Goal: Information Seeking & Learning: Learn about a topic

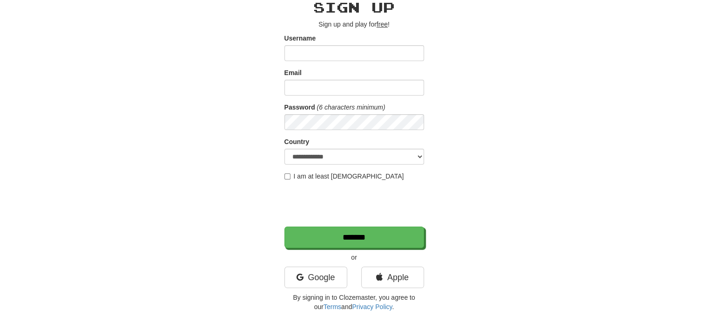
scroll to position [93, 0]
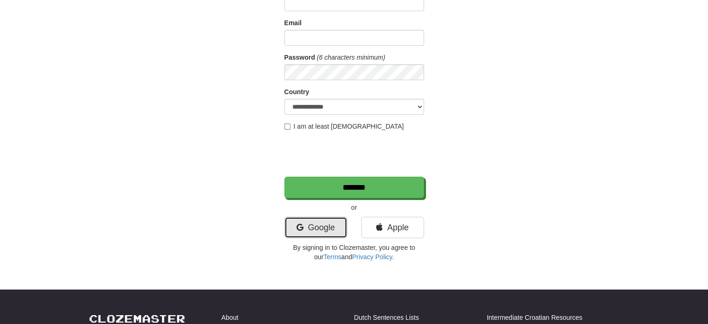
click at [312, 227] on link "Google" at bounding box center [315, 226] width 63 height 21
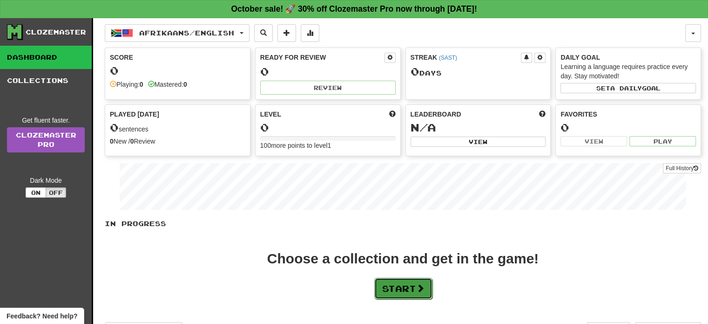
click at [399, 281] on button "Start" at bounding box center [403, 287] width 58 height 21
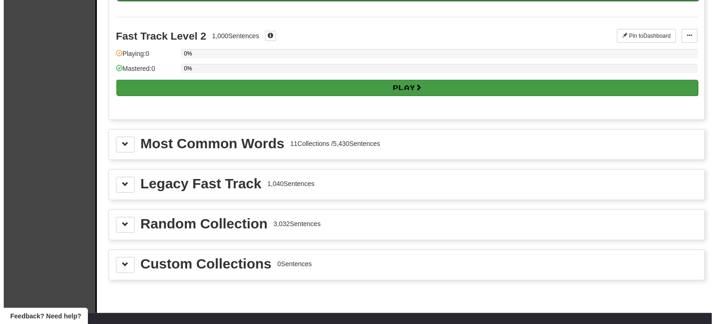
scroll to position [93, 0]
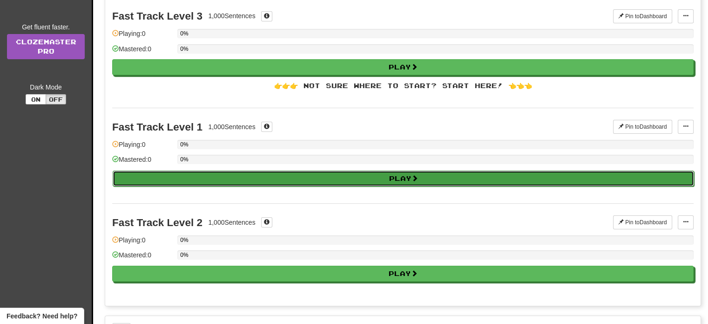
click at [304, 178] on button "Play" at bounding box center [403, 178] width 581 height 16
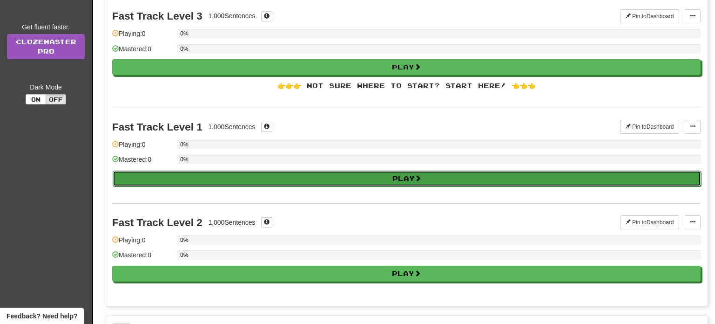
select select "**"
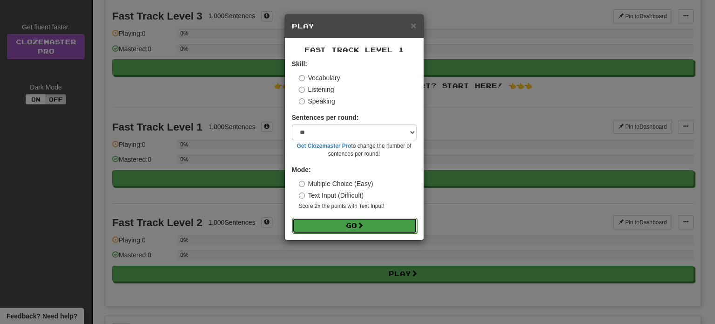
click at [388, 227] on button "Go" at bounding box center [354, 225] width 125 height 16
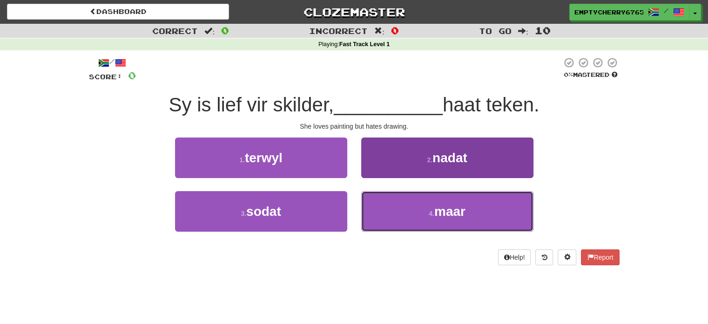
click at [492, 200] on button "4 . maar" at bounding box center [447, 211] width 172 height 41
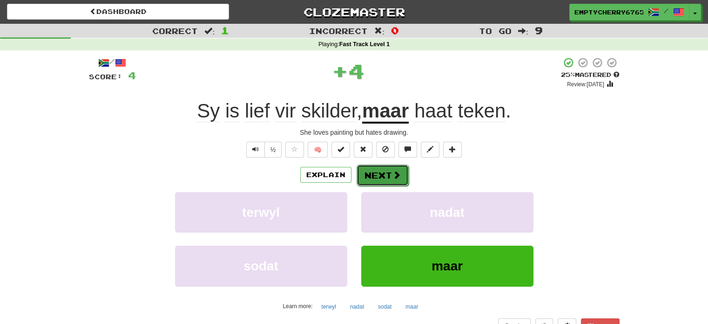
click at [383, 176] on button "Next" at bounding box center [383, 174] width 52 height 21
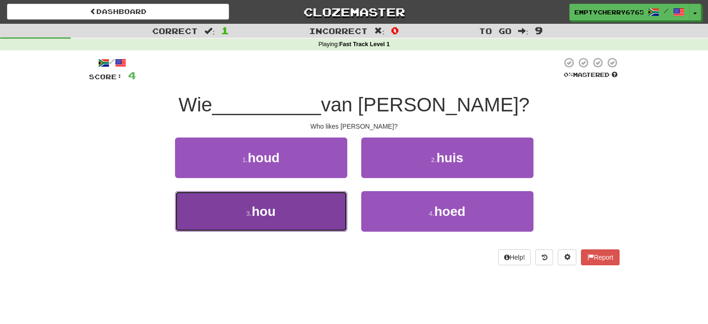
click at [326, 216] on button "3 . hou" at bounding box center [261, 211] width 172 height 41
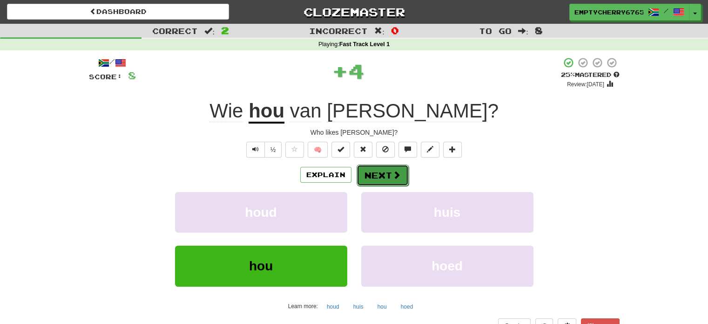
click at [397, 167] on button "Next" at bounding box center [383, 174] width 52 height 21
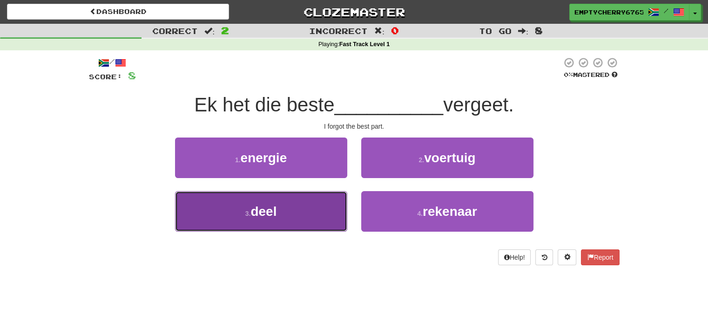
click at [302, 221] on button "3 . deel" at bounding box center [261, 211] width 172 height 41
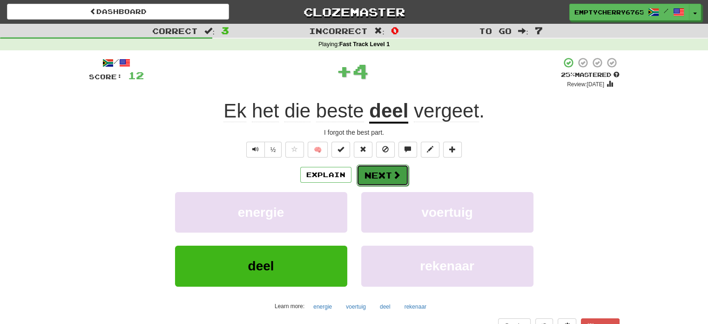
click at [380, 177] on button "Next" at bounding box center [383, 174] width 52 height 21
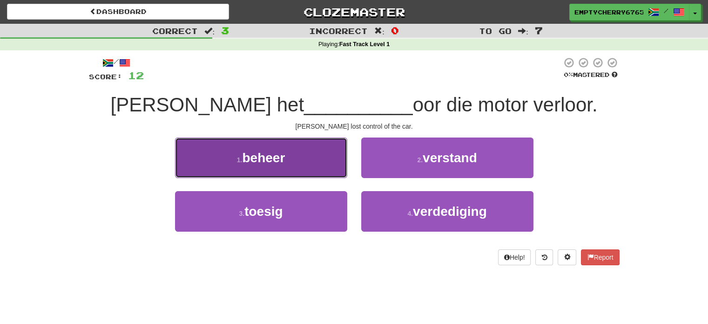
click at [314, 157] on button "1 . beheer" at bounding box center [261, 157] width 172 height 41
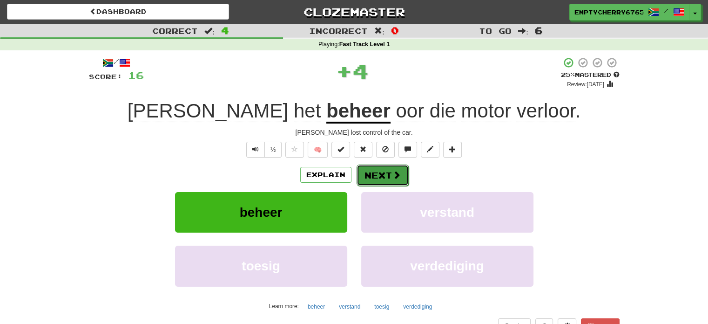
click at [386, 178] on button "Next" at bounding box center [383, 174] width 52 height 21
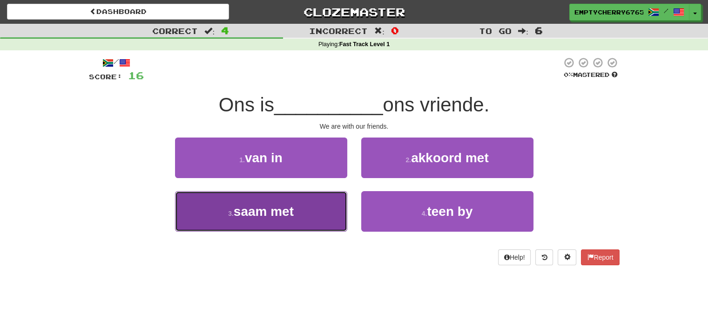
click at [303, 207] on button "3 . saam met" at bounding box center [261, 211] width 172 height 41
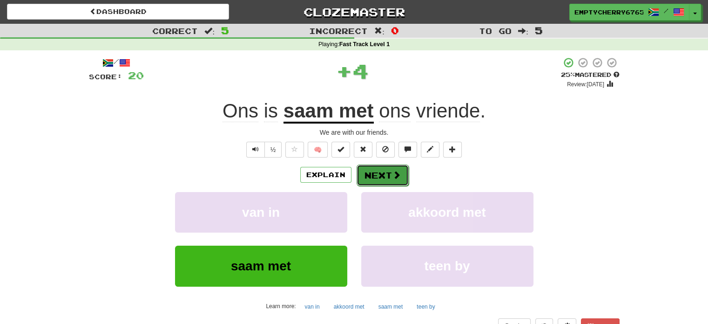
click at [383, 173] on button "Next" at bounding box center [383, 174] width 52 height 21
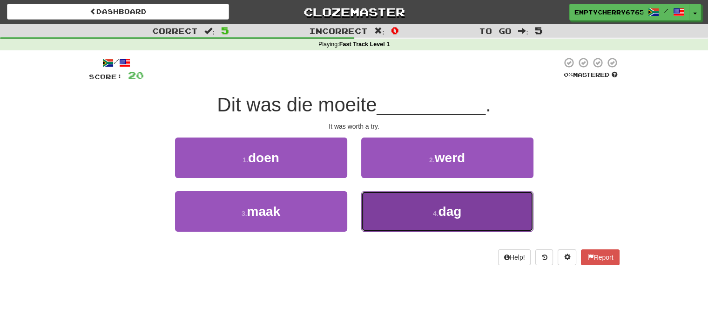
click at [484, 200] on button "4 . dag" at bounding box center [447, 211] width 172 height 41
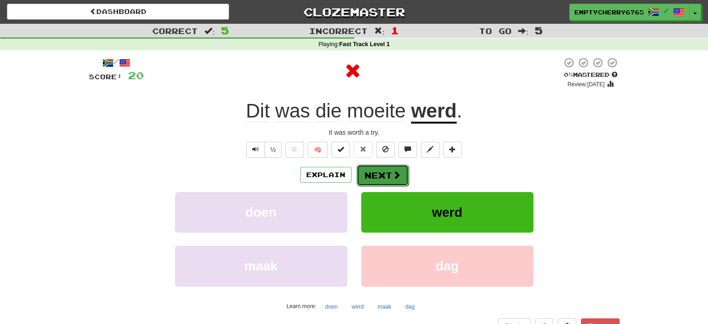
click at [400, 177] on button "Next" at bounding box center [383, 174] width 52 height 21
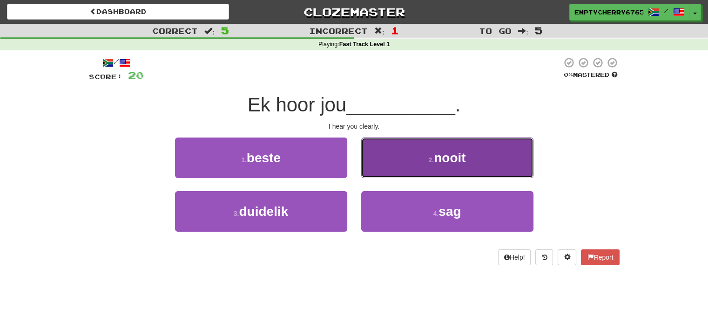
click at [490, 159] on button "2 . nooit" at bounding box center [447, 157] width 172 height 41
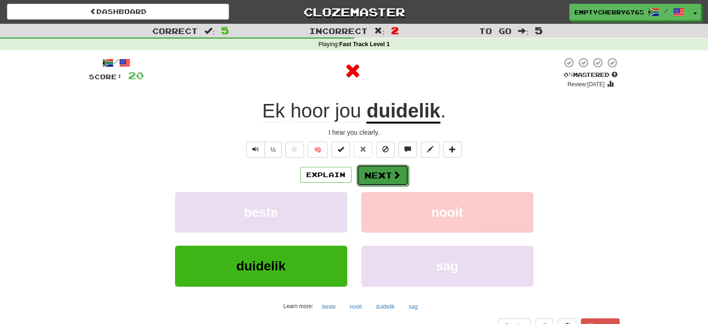
click at [365, 179] on button "Next" at bounding box center [383, 174] width 52 height 21
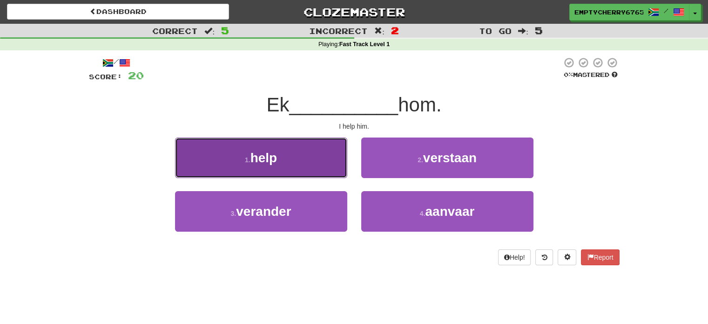
click at [294, 158] on button "1 . help" at bounding box center [261, 157] width 172 height 41
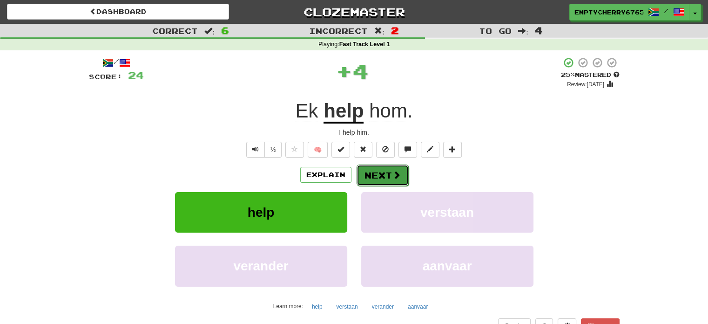
click at [389, 175] on button "Next" at bounding box center [383, 174] width 52 height 21
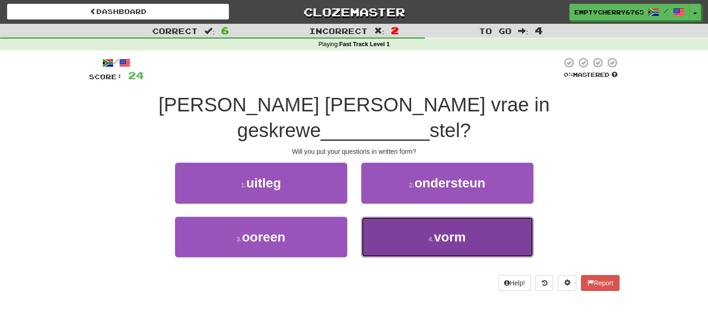
click at [473, 218] on button "4 . vorm" at bounding box center [447, 236] width 172 height 41
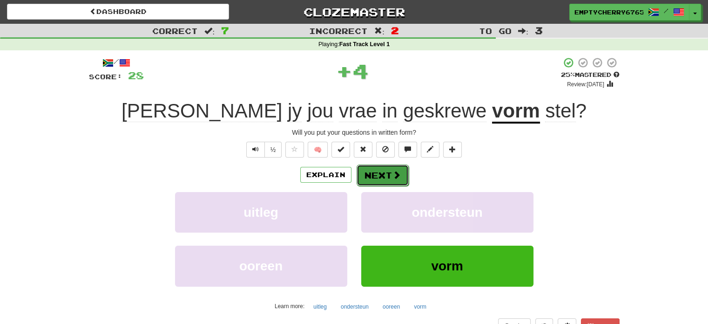
click at [397, 174] on span at bounding box center [396, 174] width 8 height 8
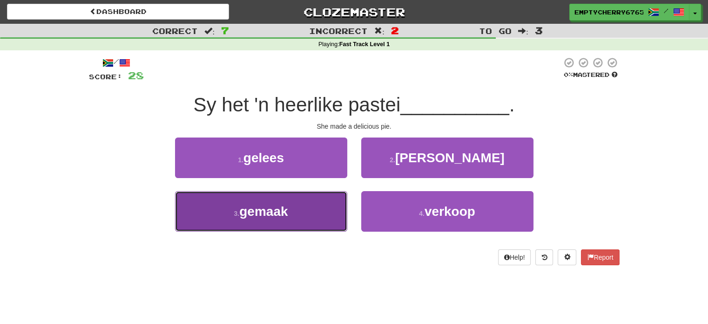
click at [306, 214] on button "3 . gemaak" at bounding box center [261, 211] width 172 height 41
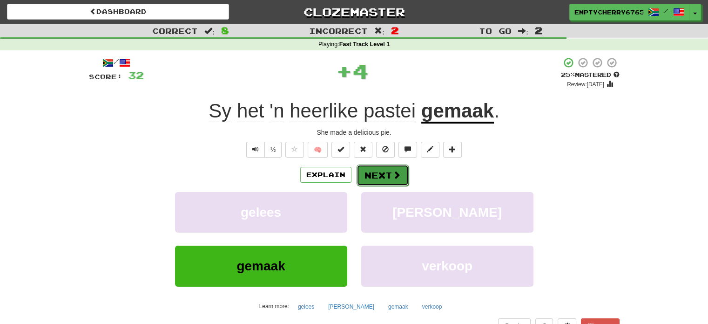
click at [390, 167] on button "Next" at bounding box center [383, 174] width 52 height 21
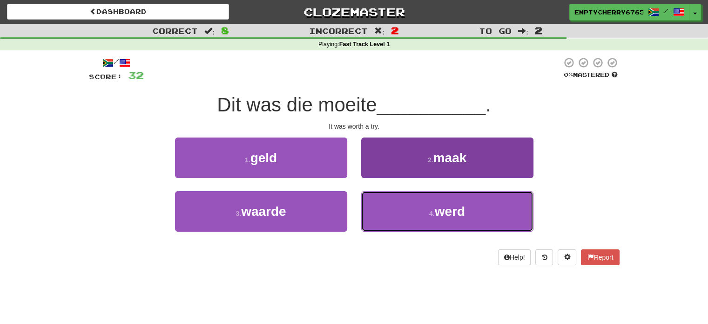
click at [493, 197] on button "4 . werd" at bounding box center [447, 211] width 172 height 41
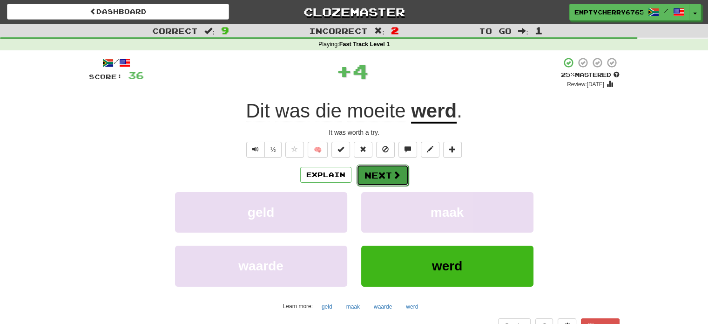
click at [403, 179] on button "Next" at bounding box center [383, 174] width 52 height 21
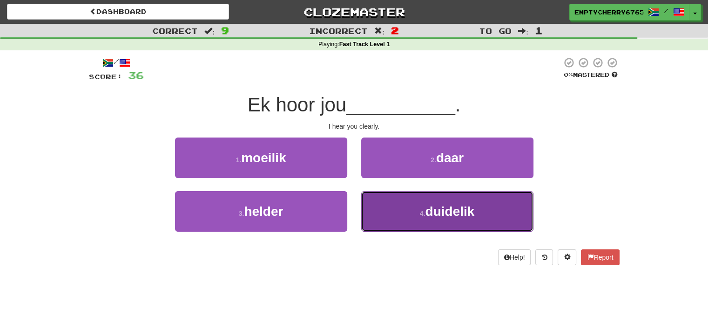
click at [413, 205] on button "4 . duidelik" at bounding box center [447, 211] width 172 height 41
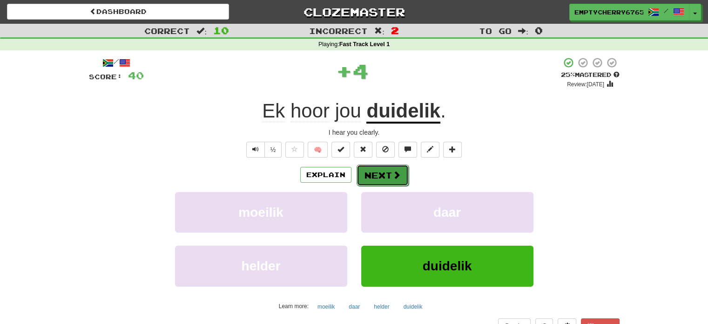
click at [394, 178] on span at bounding box center [396, 174] width 8 height 8
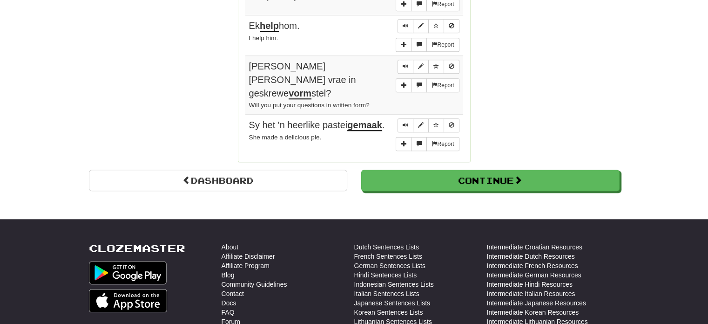
scroll to position [783, 0]
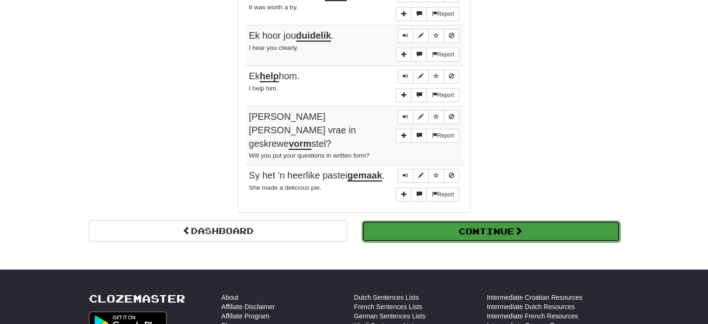
click at [460, 220] on button "Continue" at bounding box center [491, 230] width 258 height 21
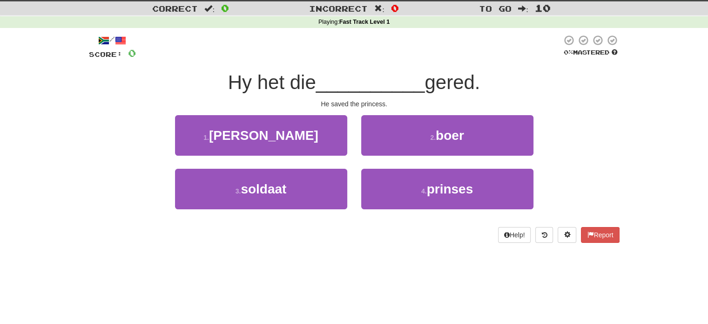
scroll to position [7, 0]
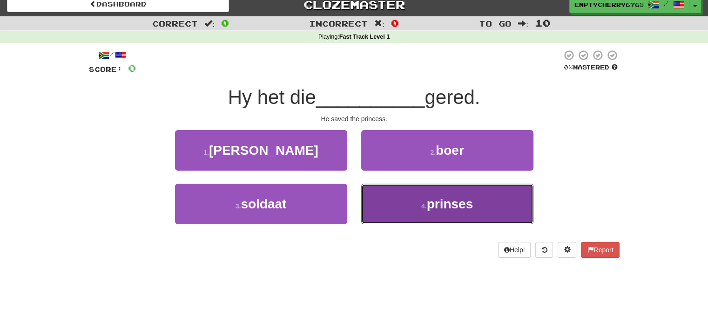
click at [439, 205] on span "prinses" at bounding box center [450, 203] width 47 height 14
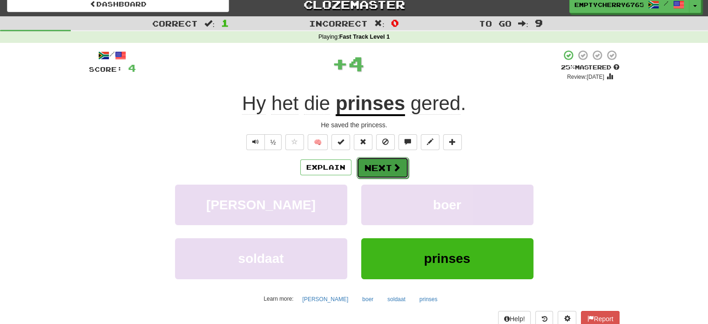
click at [378, 163] on button "Next" at bounding box center [383, 167] width 52 height 21
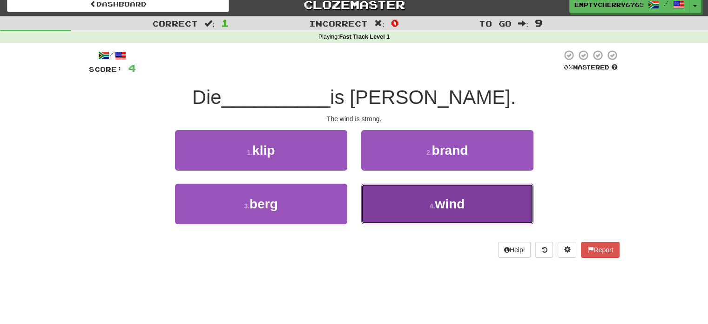
click at [453, 208] on span "wind" at bounding box center [450, 203] width 30 height 14
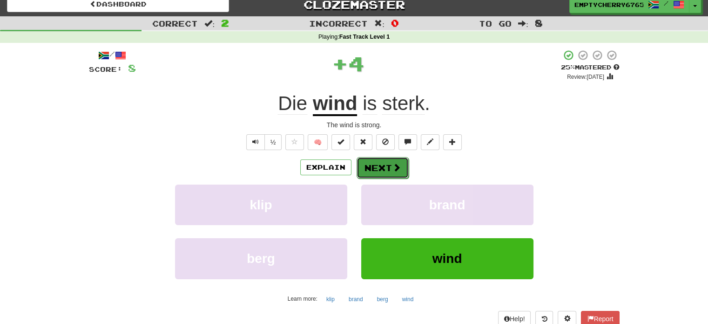
click at [379, 171] on button "Next" at bounding box center [383, 167] width 52 height 21
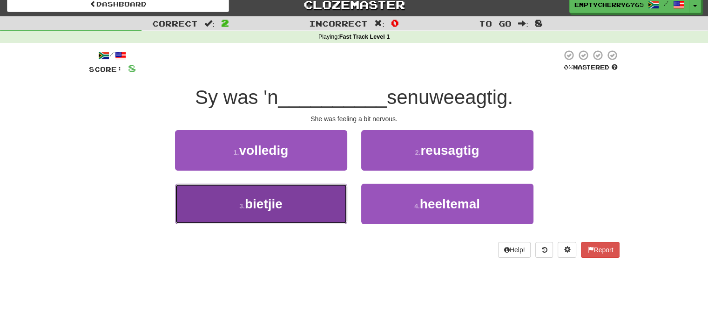
click at [318, 207] on button "3 . bietjie" at bounding box center [261, 203] width 172 height 41
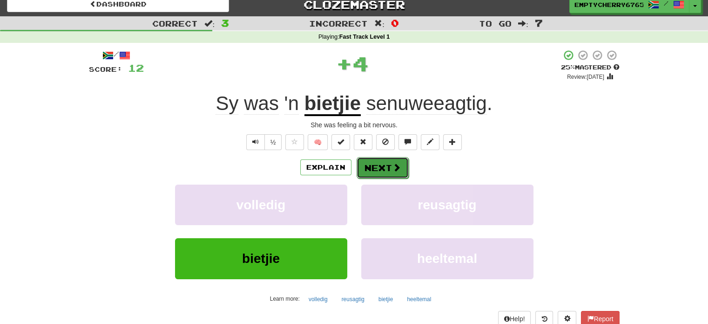
click at [399, 163] on span at bounding box center [396, 167] width 8 height 8
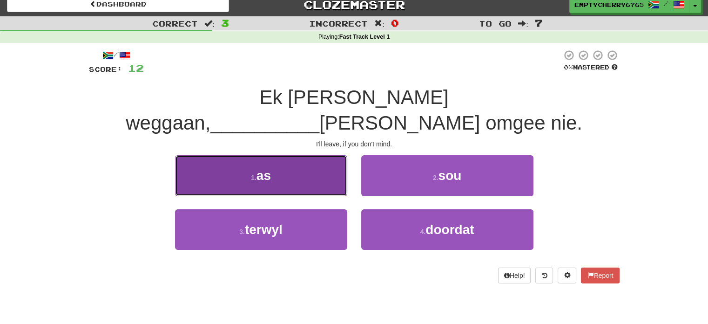
click at [297, 158] on button "1 . as" at bounding box center [261, 175] width 172 height 41
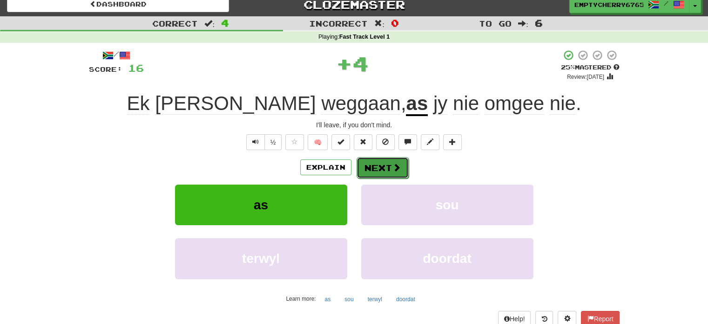
click at [375, 169] on button "Next" at bounding box center [383, 167] width 52 height 21
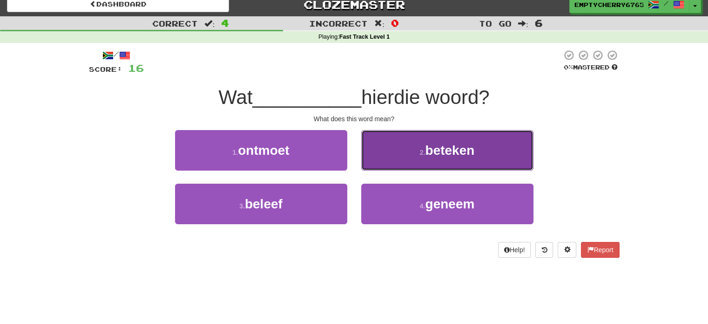
click at [455, 158] on button "2 . beteken" at bounding box center [447, 150] width 172 height 41
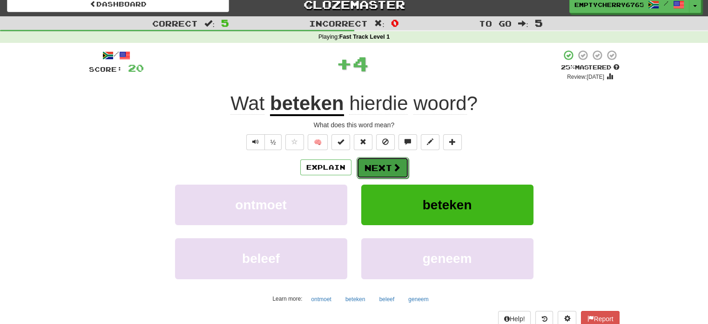
click at [390, 163] on button "Next" at bounding box center [383, 167] width 52 height 21
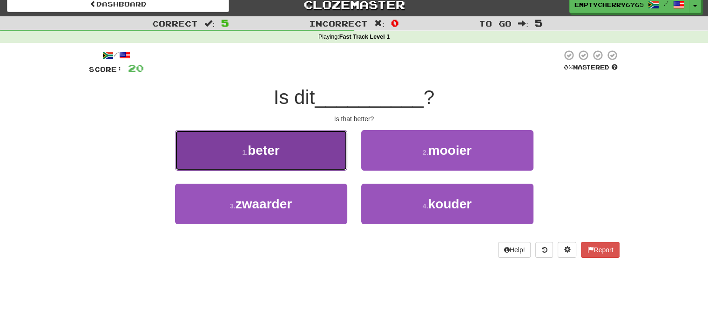
click at [307, 150] on button "1 . beter" at bounding box center [261, 150] width 172 height 41
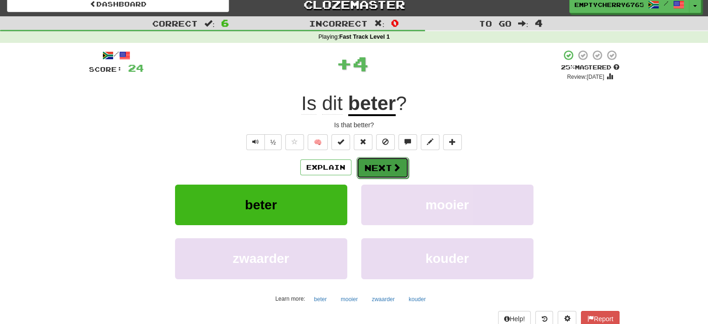
click at [371, 163] on button "Next" at bounding box center [383, 167] width 52 height 21
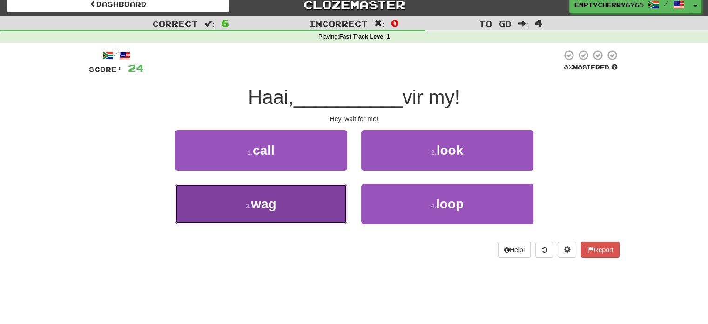
click at [306, 206] on button "3 . wag" at bounding box center [261, 203] width 172 height 41
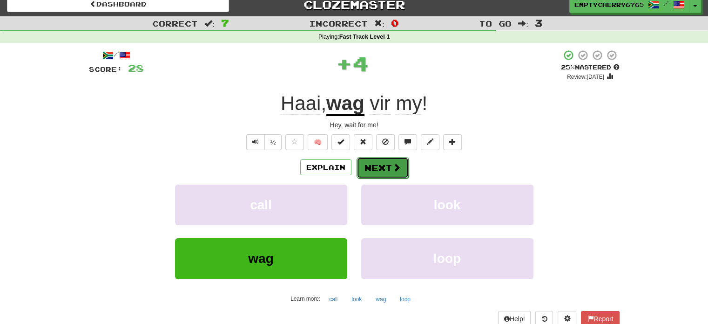
click at [367, 171] on button "Next" at bounding box center [383, 167] width 52 height 21
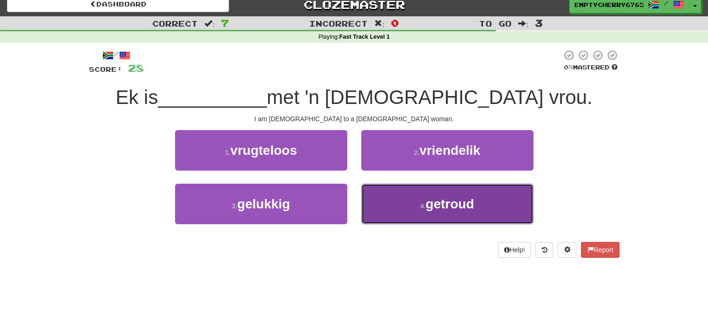
click at [392, 188] on button "4 . getroud" at bounding box center [447, 203] width 172 height 41
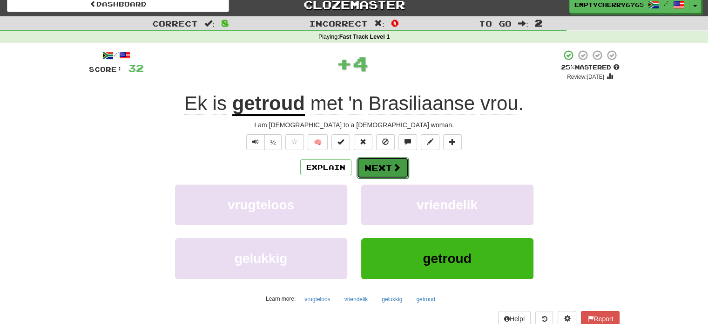
click at [392, 175] on button "Next" at bounding box center [383, 167] width 52 height 21
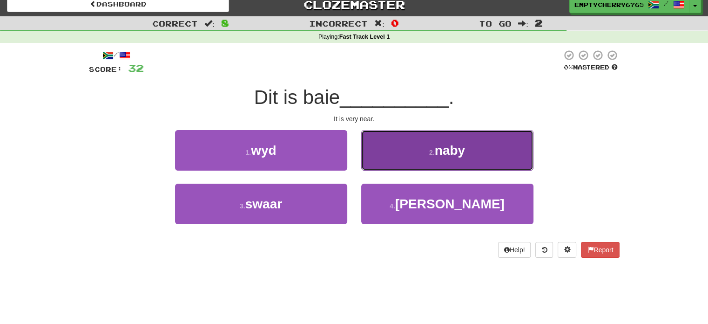
click at [446, 162] on button "2 . naby" at bounding box center [447, 150] width 172 height 41
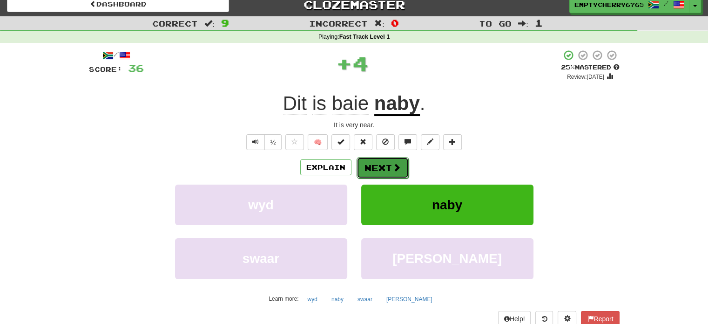
click at [389, 175] on button "Next" at bounding box center [383, 167] width 52 height 21
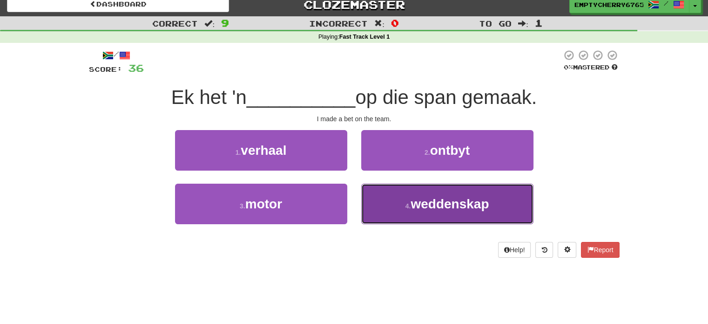
click at [428, 210] on span "weddenskap" at bounding box center [450, 203] width 78 height 14
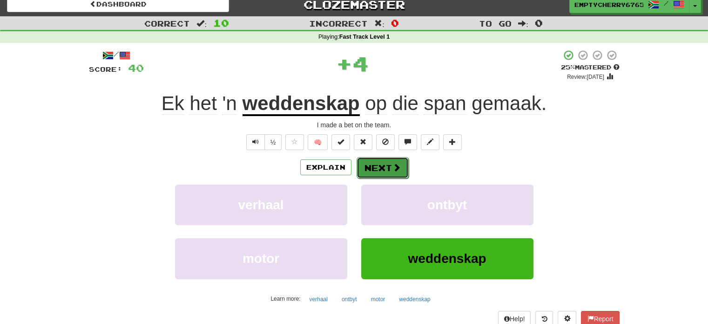
click at [397, 168] on span at bounding box center [396, 167] width 8 height 8
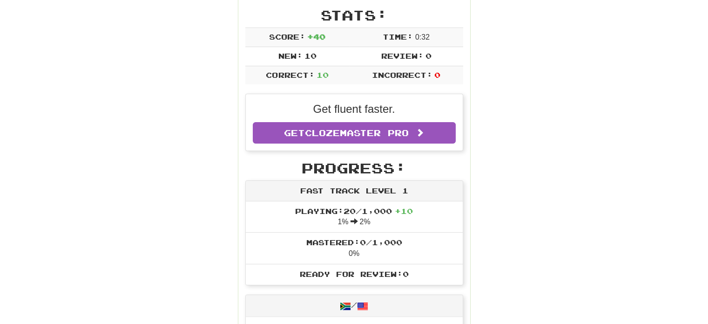
scroll to position [380, 0]
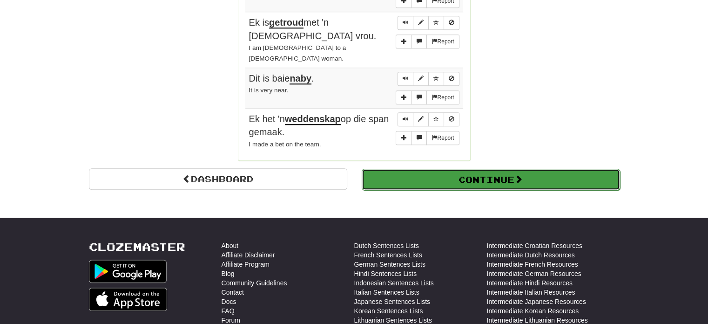
click at [484, 169] on button "Continue" at bounding box center [491, 179] width 258 height 21
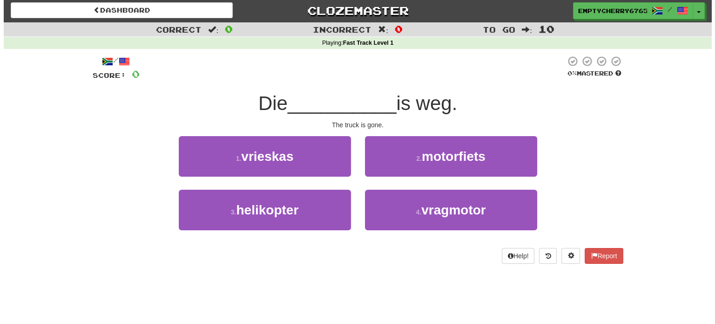
scroll to position [0, 0]
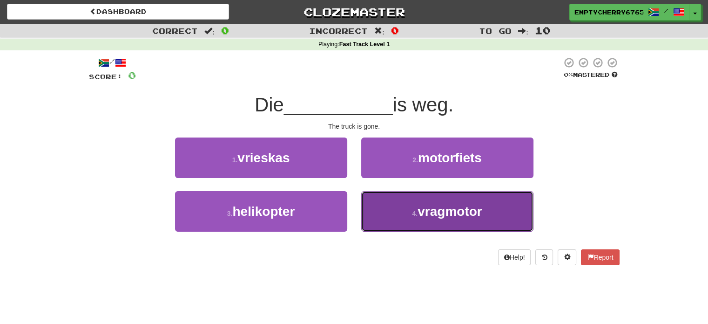
click at [439, 204] on span "vragmotor" at bounding box center [450, 211] width 64 height 14
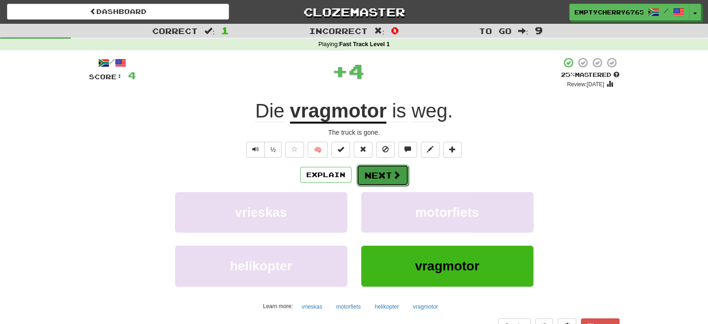
click at [399, 178] on span at bounding box center [396, 174] width 8 height 8
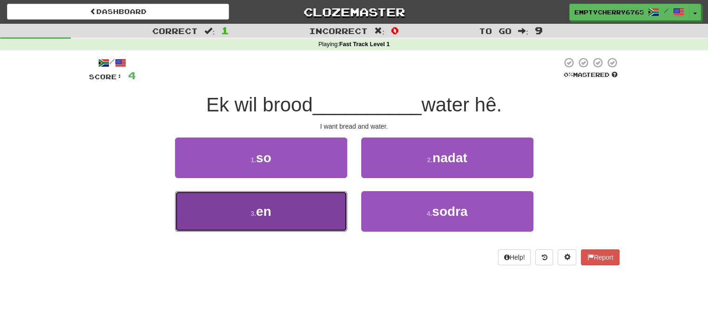
click at [320, 219] on button "3 . en" at bounding box center [261, 211] width 172 height 41
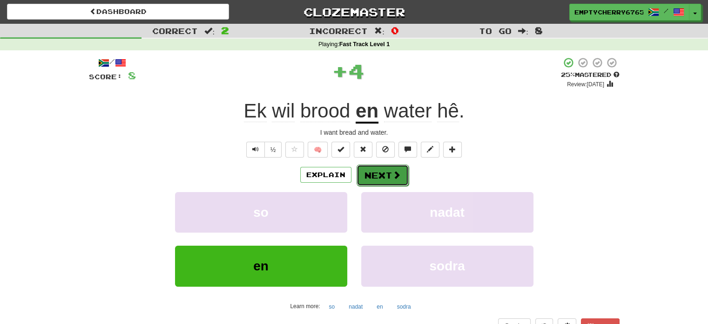
click at [388, 172] on button "Next" at bounding box center [383, 174] width 52 height 21
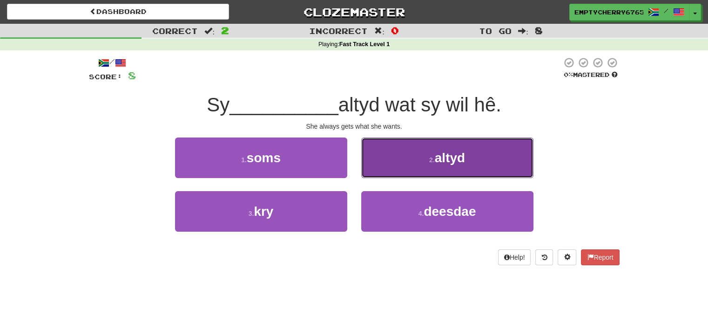
click at [436, 154] on span "altyd" at bounding box center [450, 157] width 30 height 14
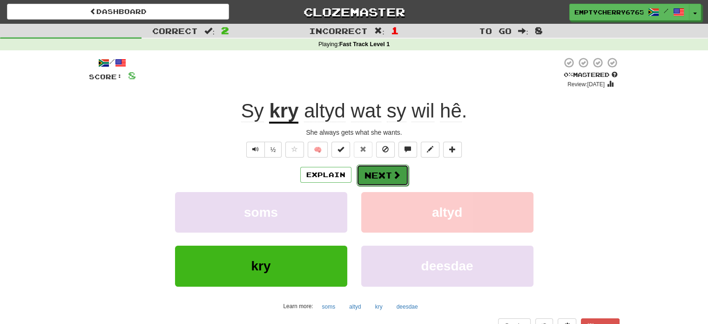
click at [390, 175] on button "Next" at bounding box center [383, 174] width 52 height 21
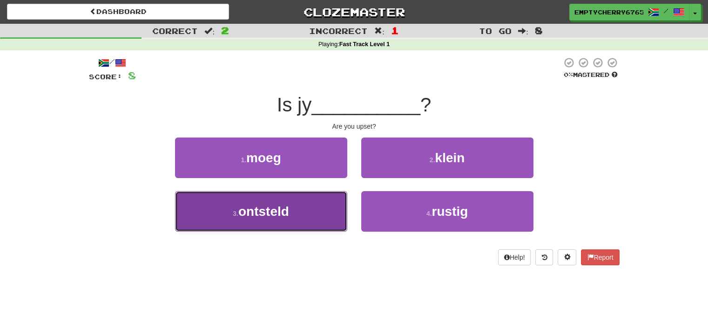
click at [317, 212] on button "3 . ontsteld" at bounding box center [261, 211] width 172 height 41
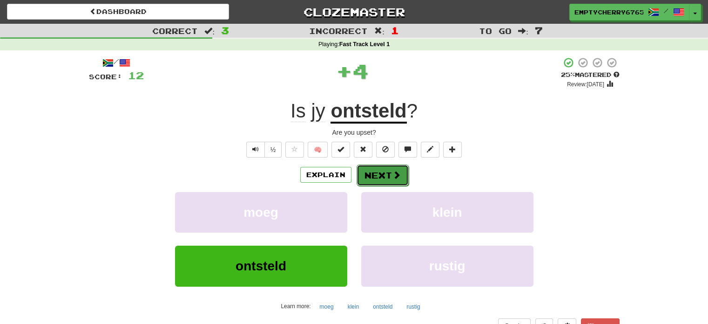
click at [402, 173] on button "Next" at bounding box center [383, 174] width 52 height 21
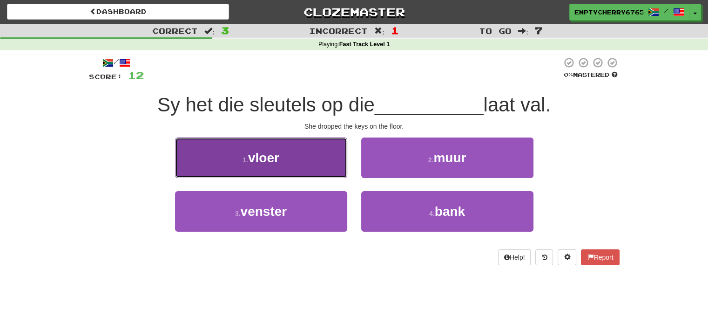
click at [328, 152] on button "1 . vloer" at bounding box center [261, 157] width 172 height 41
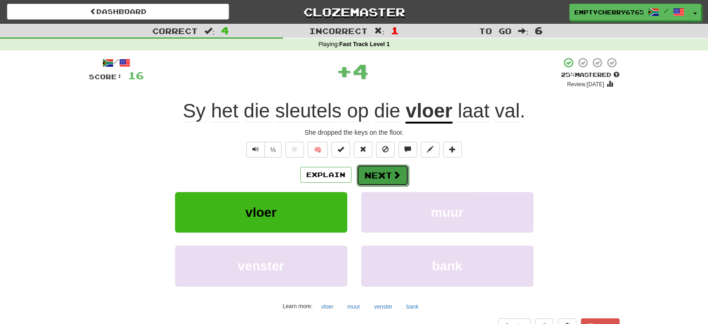
click at [378, 168] on button "Next" at bounding box center [383, 174] width 52 height 21
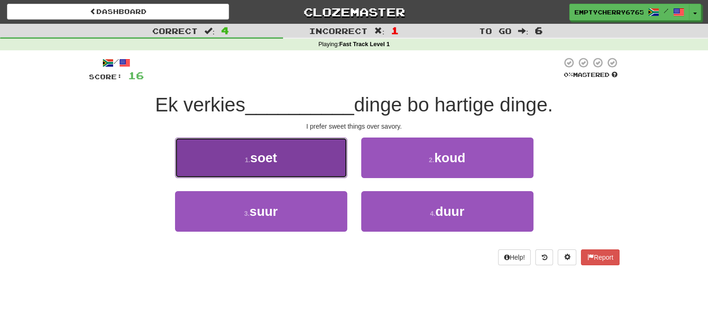
click at [295, 167] on button "1 . soet" at bounding box center [261, 157] width 172 height 41
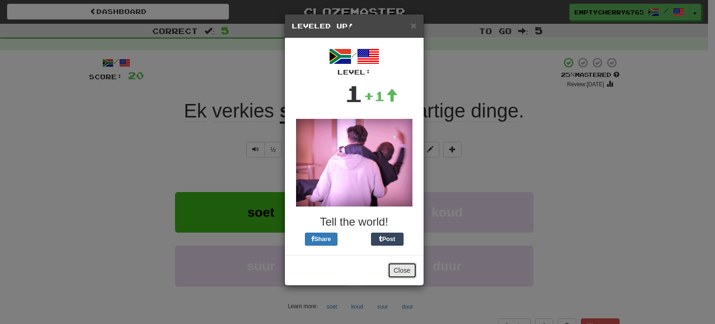
click at [395, 269] on button "Close" at bounding box center [402, 270] width 29 height 16
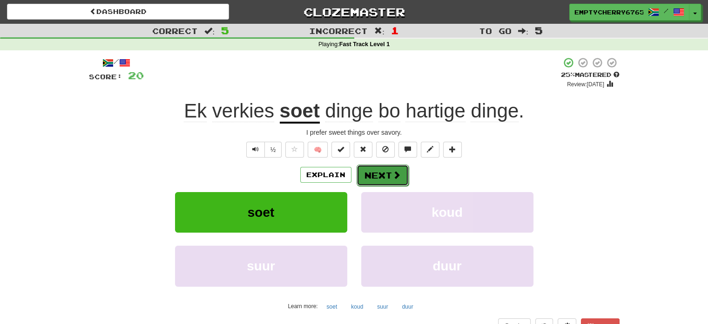
click at [375, 173] on button "Next" at bounding box center [383, 174] width 52 height 21
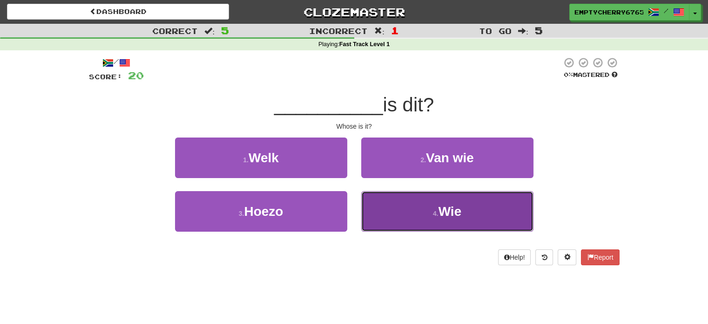
click at [397, 219] on button "4 . Wie" at bounding box center [447, 211] width 172 height 41
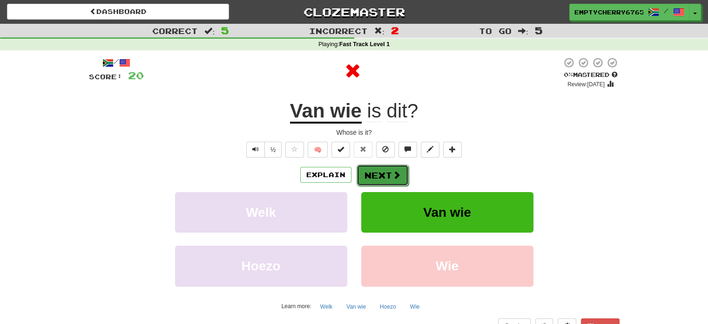
click at [372, 176] on button "Next" at bounding box center [383, 174] width 52 height 21
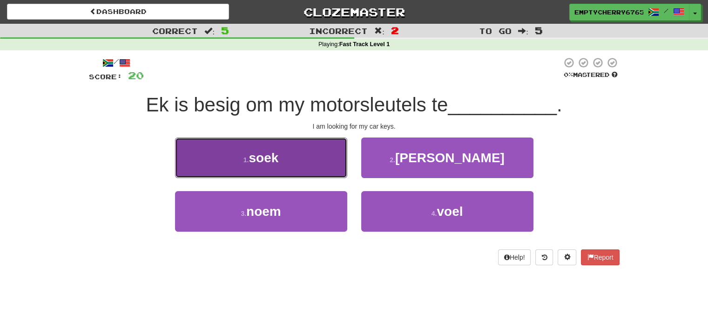
click at [326, 169] on button "1 . soek" at bounding box center [261, 157] width 172 height 41
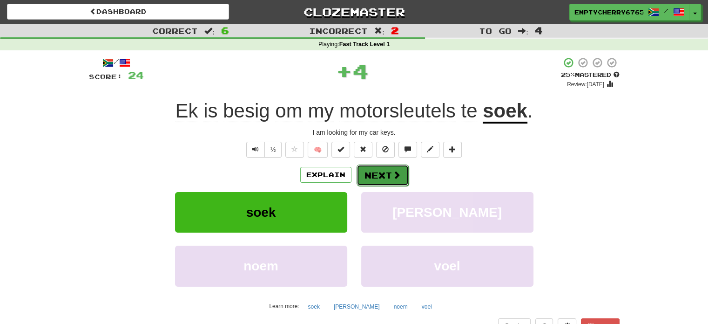
click at [387, 171] on button "Next" at bounding box center [383, 174] width 52 height 21
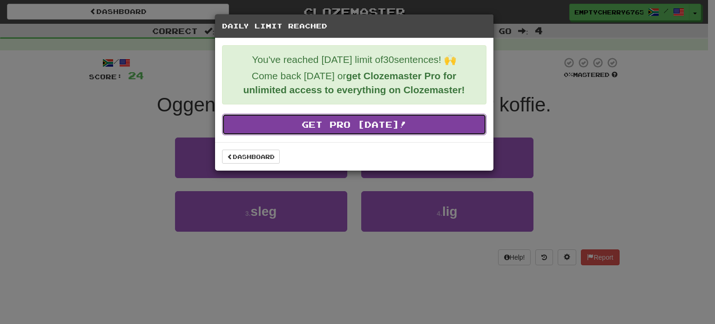
click at [306, 122] on link "Get Pro Today!" at bounding box center [354, 124] width 264 height 21
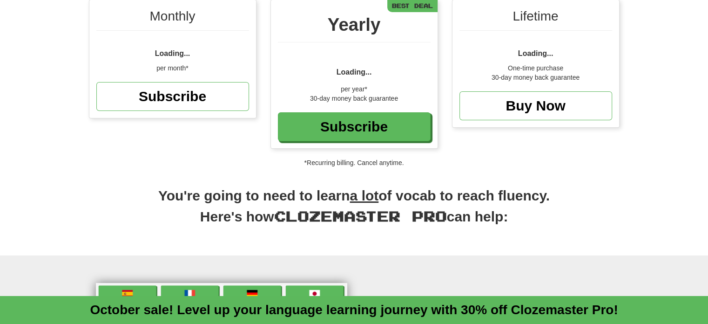
scroll to position [48, 0]
